Goal: Find contact information: Find contact information

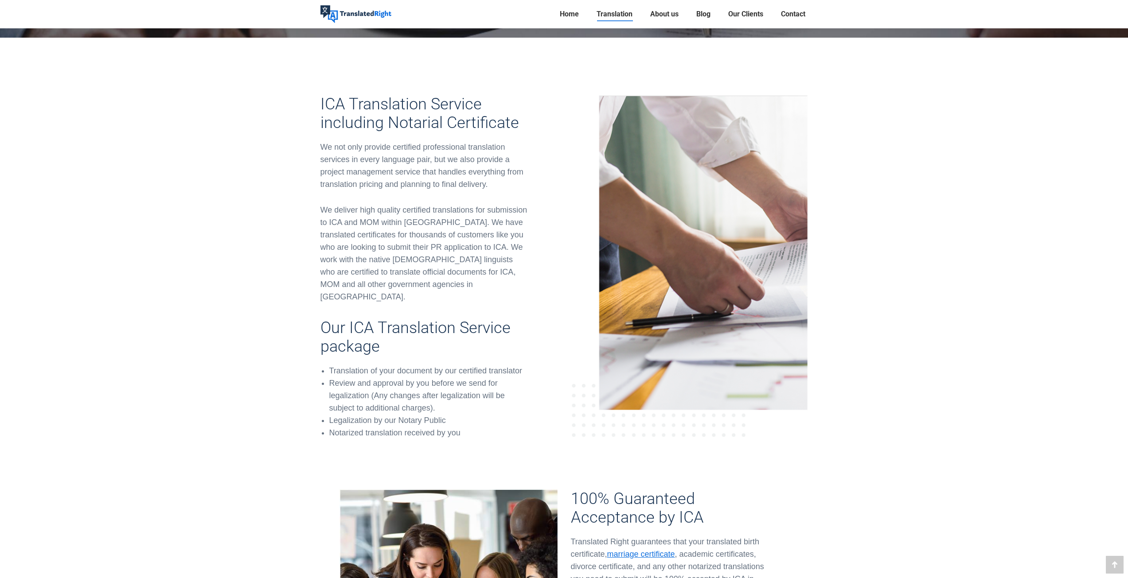
scroll to position [177, 0]
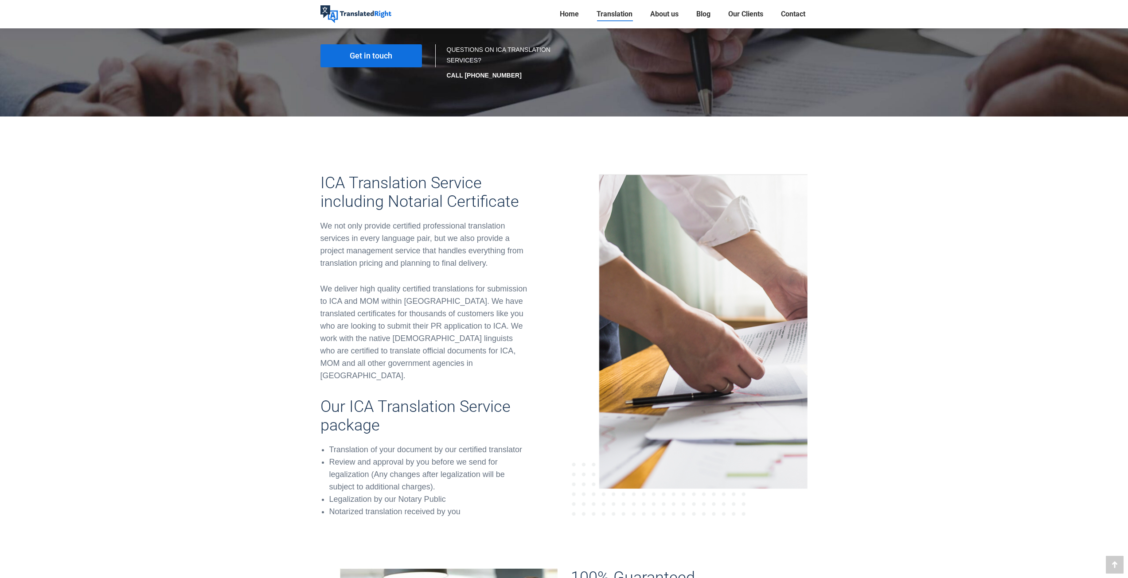
click at [376, 57] on span "Get in touch" at bounding box center [371, 55] width 43 height 9
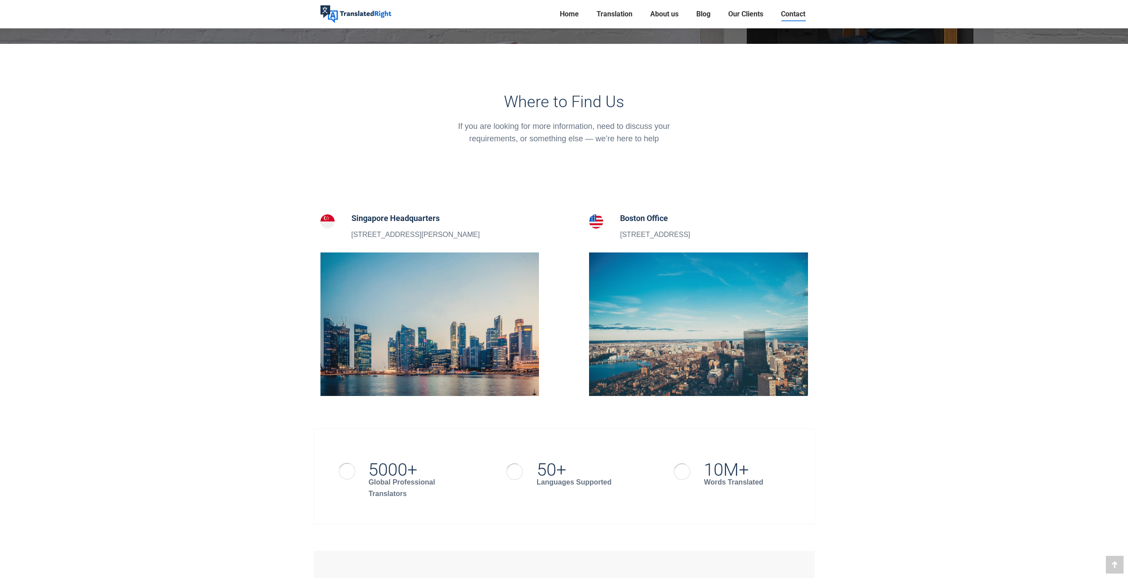
scroll to position [266, 0]
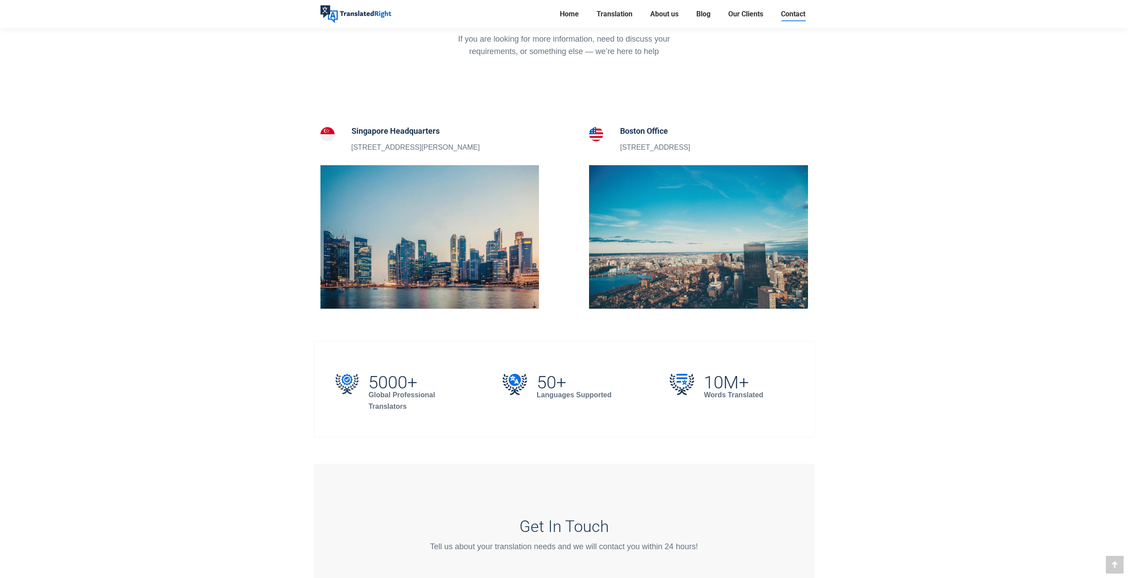
click at [368, 127] on h5 "Singapore Headquarters" at bounding box center [415, 131] width 129 height 12
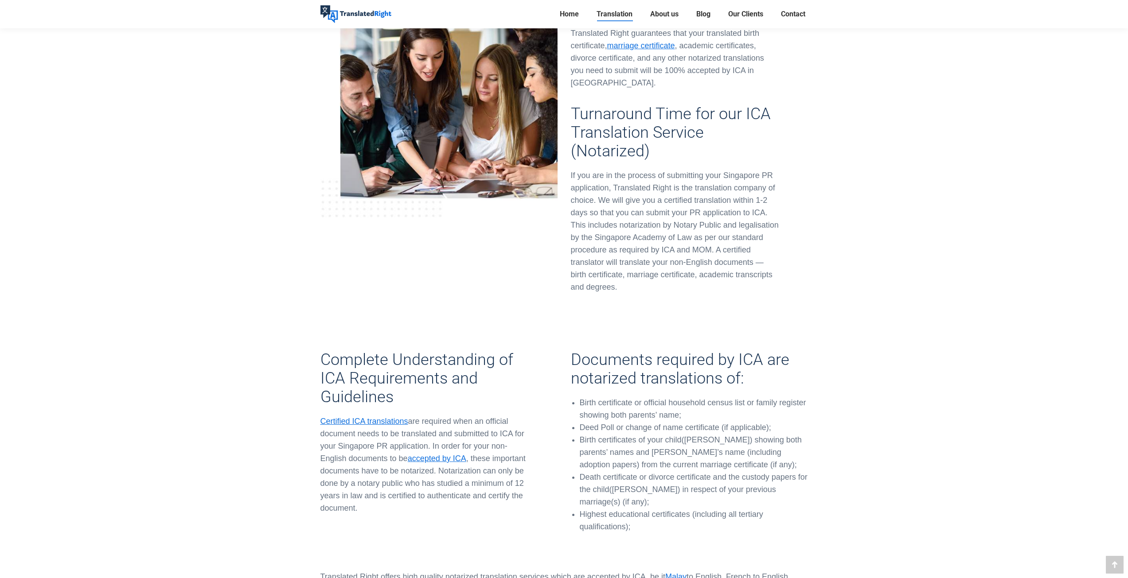
scroll to position [886, 0]
